Goal: Check status: Check status

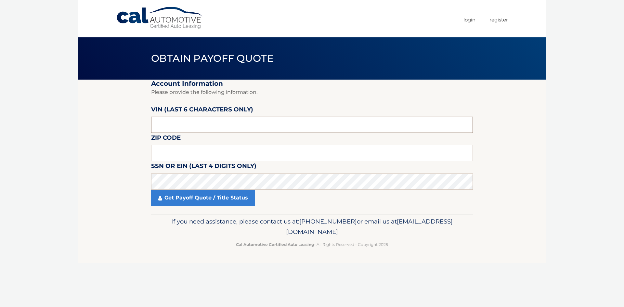
click at [183, 121] on input "text" at bounding box center [312, 125] width 322 height 16
type input "718695"
click at [179, 156] on input "text" at bounding box center [312, 153] width 322 height 16
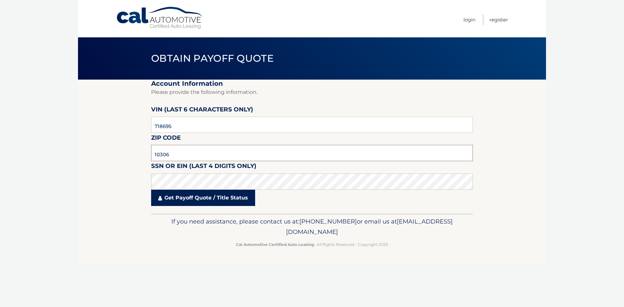
type input "10306"
click at [213, 198] on link "Get Payoff Quote / Title Status" at bounding box center [203, 198] width 104 height 16
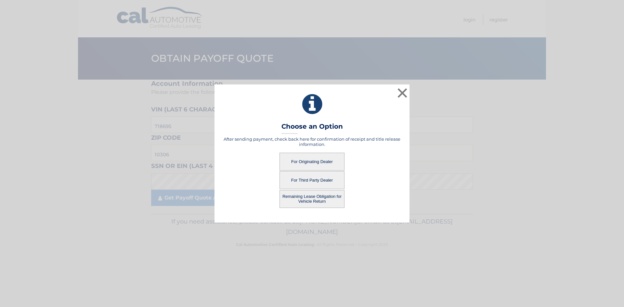
click at [321, 161] on button "For Originating Dealer" at bounding box center [311, 162] width 65 height 18
click at [319, 161] on button "For Originating Dealer" at bounding box center [311, 162] width 65 height 18
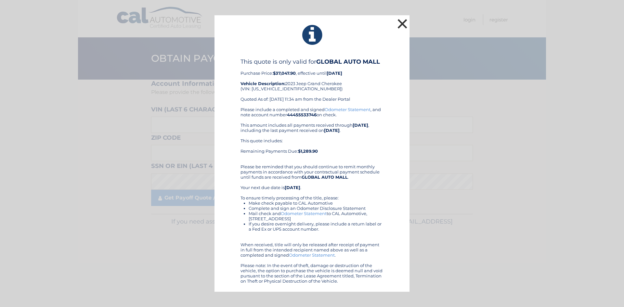
click at [401, 23] on button "×" at bounding box center [402, 23] width 13 height 13
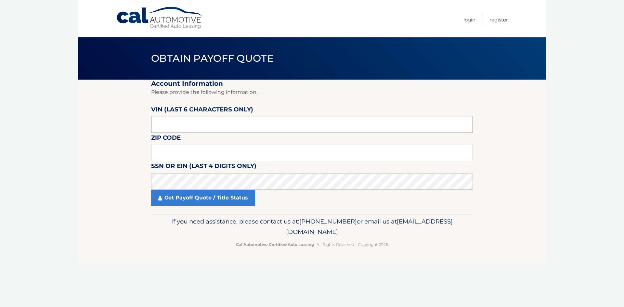
click at [170, 123] on input "text" at bounding box center [312, 125] width 322 height 16
type input "718695"
click at [162, 156] on input "text" at bounding box center [312, 153] width 322 height 16
type input "10306"
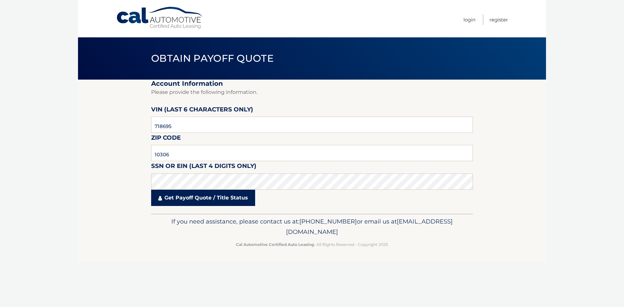
click at [222, 201] on link "Get Payoff Quote / Title Status" at bounding box center [203, 198] width 104 height 16
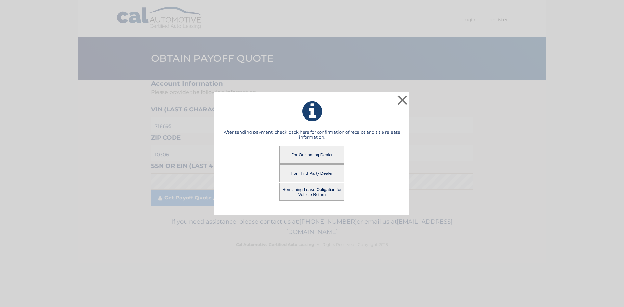
click at [320, 192] on button "Remaining Lease Obligation for Vehicle Return" at bounding box center [311, 192] width 65 height 18
click at [314, 195] on button "Remaining Lease Obligation for Vehicle Return" at bounding box center [311, 192] width 65 height 18
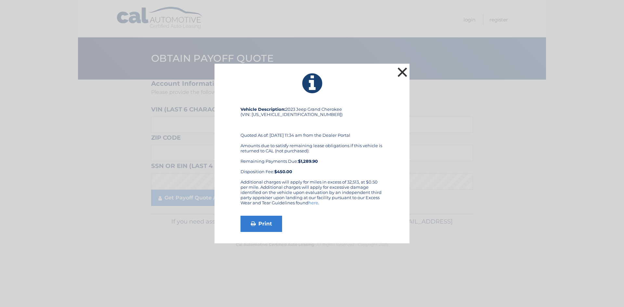
click at [408, 68] on button "×" at bounding box center [402, 72] width 13 height 13
